Goal: Download file/media

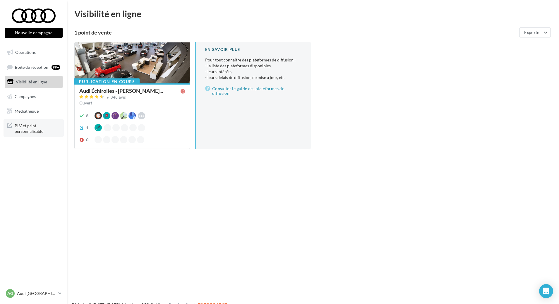
click at [40, 126] on span "PLV et print personnalisable" at bounding box center [38, 128] width 46 height 13
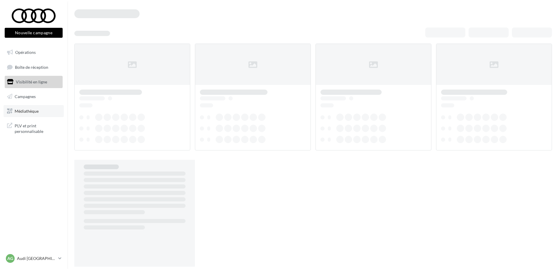
click at [34, 113] on span "Médiathèque" at bounding box center [27, 110] width 24 height 5
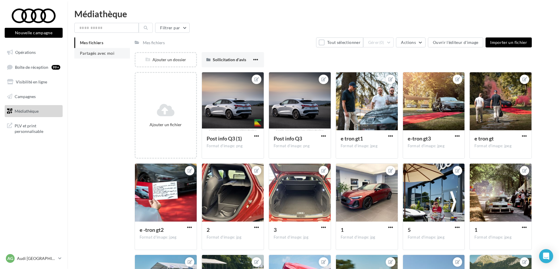
click at [90, 51] on span "Partagés avec moi" at bounding box center [97, 53] width 35 height 5
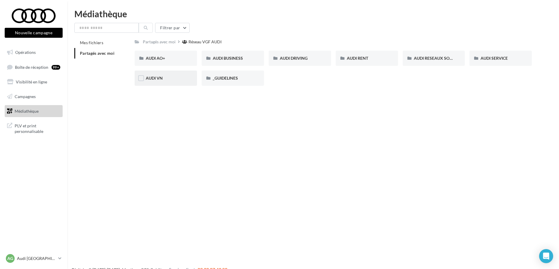
click at [154, 81] on div "AUDI VN" at bounding box center [166, 78] width 40 height 6
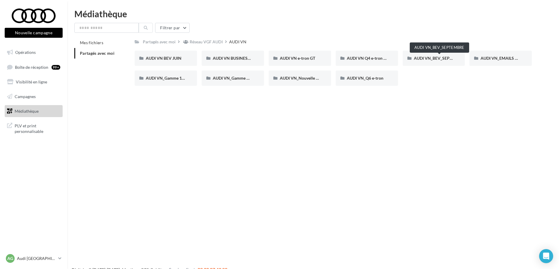
click at [432, 58] on span "AUDI VN_BEV_SEPTEMBRE" at bounding box center [440, 58] width 52 height 5
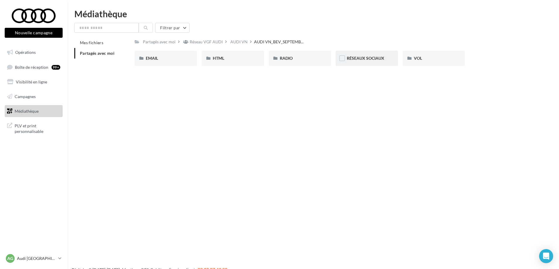
click at [370, 54] on div "RÉSEAUX SOCIAUX" at bounding box center [366, 58] width 62 height 15
click at [223, 59] on span "Q4 e-tron" at bounding box center [222, 58] width 18 height 5
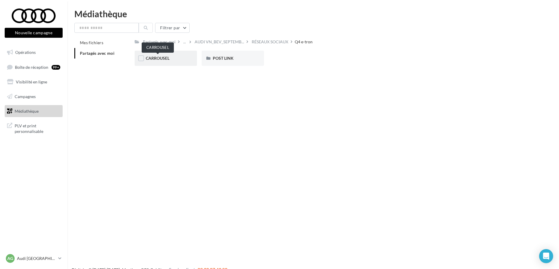
click at [153, 57] on span "CARROUSEL" at bounding box center [158, 58] width 24 height 5
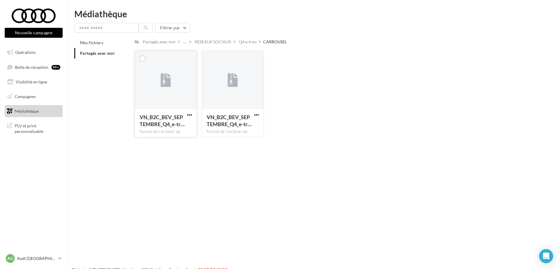
click at [186, 116] on button "button" at bounding box center [189, 115] width 7 height 6
click at [159, 127] on button "Télécharger" at bounding box center [164, 126] width 58 height 15
click at [246, 43] on div "Q4 e-tron" at bounding box center [248, 42] width 18 height 6
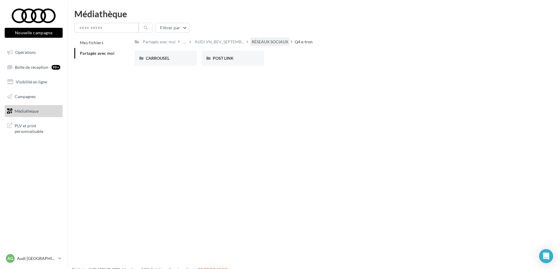
click at [261, 42] on div "RÉSEAUX SOCIAUX" at bounding box center [270, 42] width 37 height 6
click at [252, 41] on span "AUDI VN_BEV_SEPTEMB..." at bounding box center [243, 42] width 49 height 6
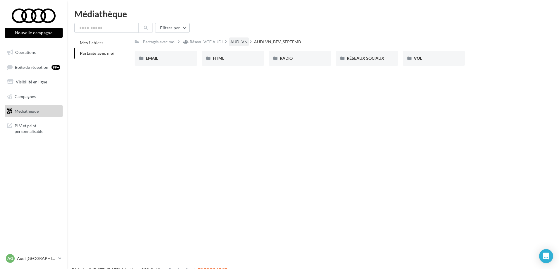
click at [239, 42] on div "AUDI VN" at bounding box center [238, 42] width 17 height 6
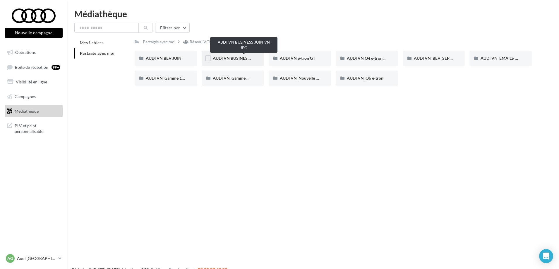
click at [237, 58] on span "AUDI VN BUSINESS JUIN VN JPO" at bounding box center [244, 58] width 63 height 5
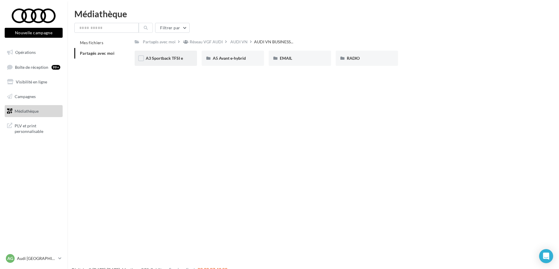
click at [188, 57] on div "A3 Sportback TFSI e" at bounding box center [166, 58] width 62 height 15
click at [236, 59] on span "RÉSEAUX SOCIAUX" at bounding box center [231, 58] width 37 height 5
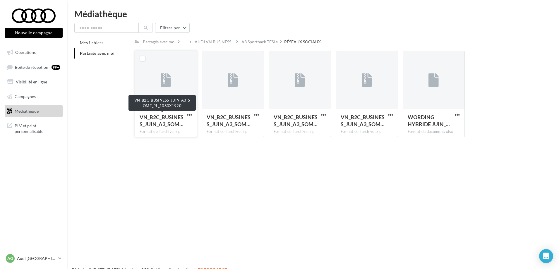
click at [184, 114] on div "VN_B2C_BUSINESS_JUIN_A3_SOM…" at bounding box center [161, 120] width 45 height 14
click at [190, 112] on span "button" at bounding box center [189, 114] width 5 height 5
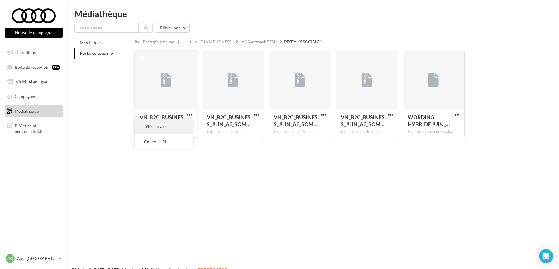
click at [161, 128] on button "Télécharger" at bounding box center [164, 126] width 58 height 15
click at [251, 43] on div "A3 Sportback TFSI e" at bounding box center [259, 42] width 36 height 6
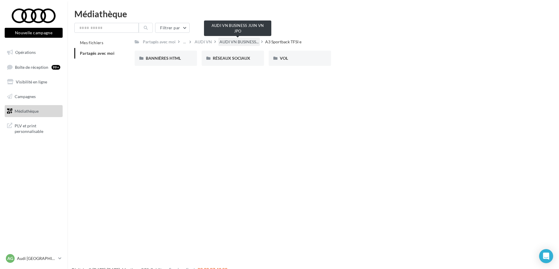
click at [234, 41] on span "AUDI VN BUSINESS..." at bounding box center [238, 42] width 39 height 6
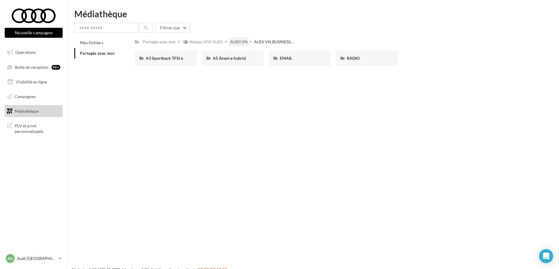
click at [235, 43] on div "AUDI VN" at bounding box center [238, 42] width 17 height 6
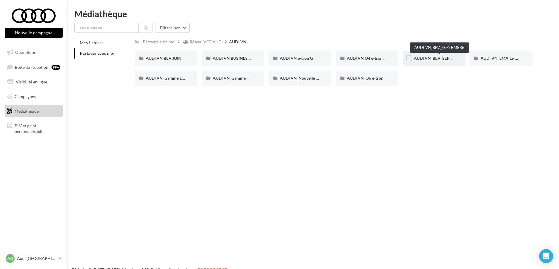
click at [422, 60] on span "AUDI VN_BEV_SEPTEMBRE" at bounding box center [440, 58] width 52 height 5
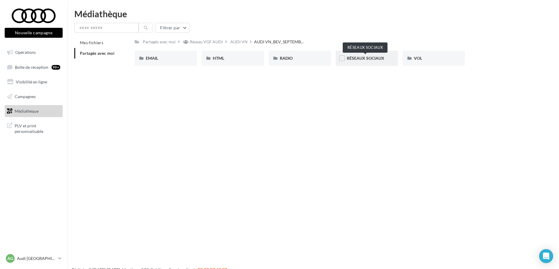
click at [364, 56] on span "RÉSEAUX SOCIAUX" at bounding box center [365, 58] width 37 height 5
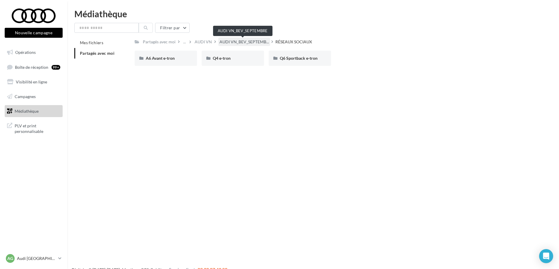
click at [246, 41] on span "AUDI VN_BEV_SEPTEMB..." at bounding box center [243, 42] width 49 height 6
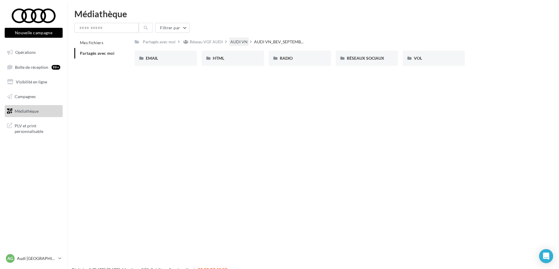
click at [243, 41] on div "AUDI VN" at bounding box center [238, 42] width 17 height 6
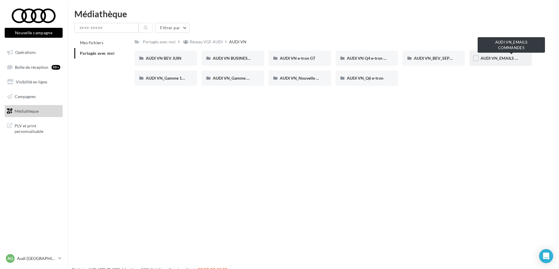
click at [491, 56] on span "AUDI VN_EMAILS COMMANDES" at bounding box center [510, 58] width 61 height 5
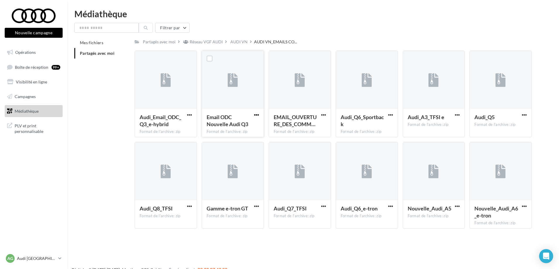
click at [255, 113] on span "button" at bounding box center [256, 114] width 5 height 5
click at [225, 125] on button "Télécharger" at bounding box center [230, 126] width 58 height 15
click at [238, 43] on div "AUDI VN" at bounding box center [238, 42] width 17 height 6
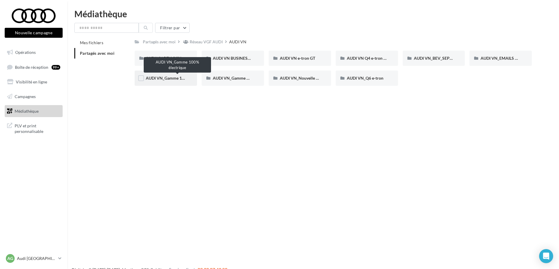
click at [166, 78] on span "AUDI VN_Gamme 100% électrique" at bounding box center [177, 77] width 63 height 5
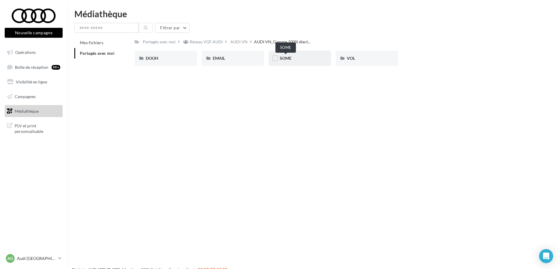
click at [287, 57] on span "SOME" at bounding box center [286, 58] width 12 height 5
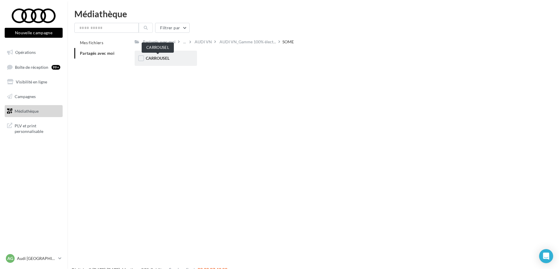
click at [154, 58] on span "CARROUSEL" at bounding box center [158, 58] width 24 height 5
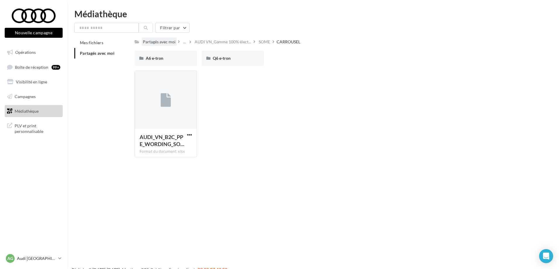
click at [173, 42] on div "Partagés avec moi" at bounding box center [159, 42] width 33 height 6
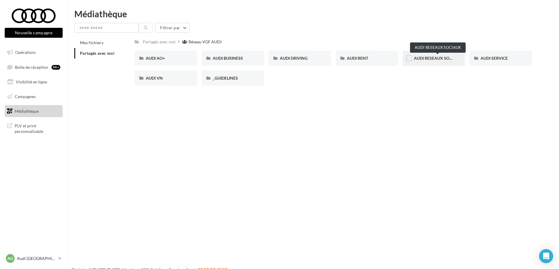
click at [430, 58] on span "AUDI RESEAUX SOCIAUX" at bounding box center [438, 58] width 48 height 5
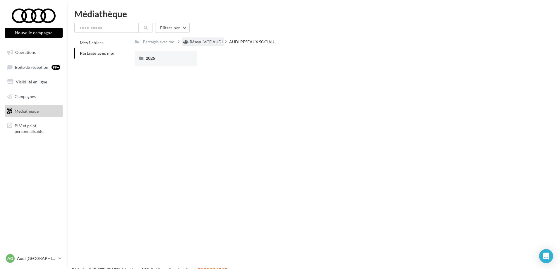
click at [207, 45] on div "Réseau VGF AUDI" at bounding box center [206, 42] width 33 height 6
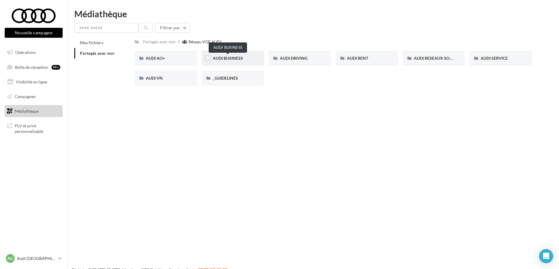
click at [223, 60] on span "AUDI BUSINESS" at bounding box center [228, 58] width 30 height 5
click at [205, 39] on div "Réseau VGF AUDI" at bounding box center [206, 42] width 33 height 6
click at [454, 57] on div "AUDI RESEAUX SOCIAUX" at bounding box center [433, 58] width 62 height 15
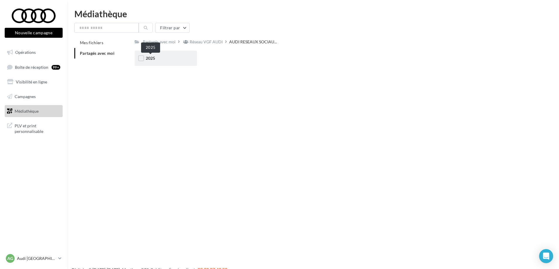
click at [150, 58] on span "2025" at bounding box center [150, 58] width 9 height 5
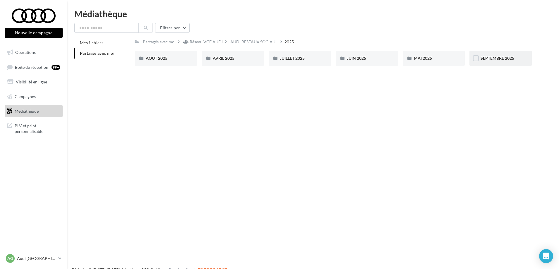
click at [513, 56] on span "SEPTEMBRE 2025" at bounding box center [497, 58] width 34 height 5
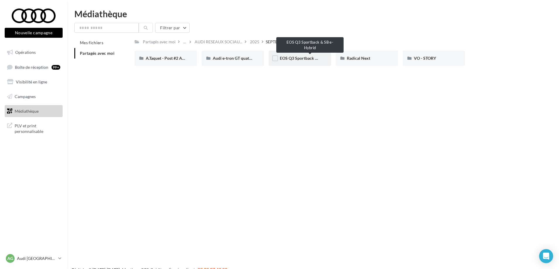
click at [288, 58] on span "EOS Q3 Sportback & SB e-Hybrid" at bounding box center [310, 58] width 61 height 5
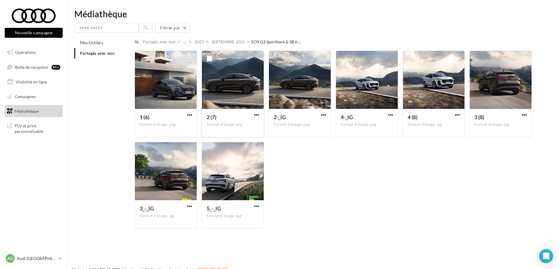
click at [257, 111] on div "2 (7) Format d'image: png" at bounding box center [233, 122] width 62 height 27
click at [255, 113] on span "button" at bounding box center [256, 114] width 5 height 5
click at [219, 127] on button "Télécharger" at bounding box center [230, 126] width 58 height 15
